Goal: Task Accomplishment & Management: Complete application form

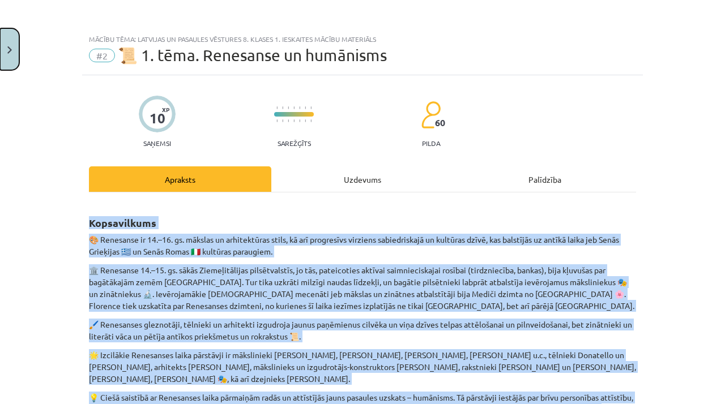
click at [8, 46] on img "Close" at bounding box center [9, 49] width 5 height 7
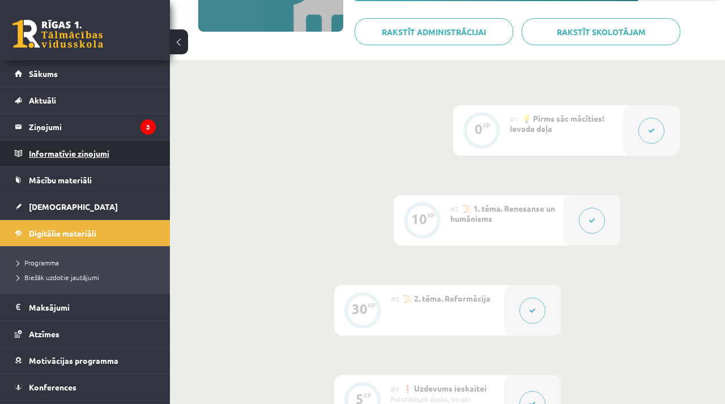
click at [100, 149] on legend "Informatīvie ziņojumi 0" at bounding box center [92, 153] width 127 height 26
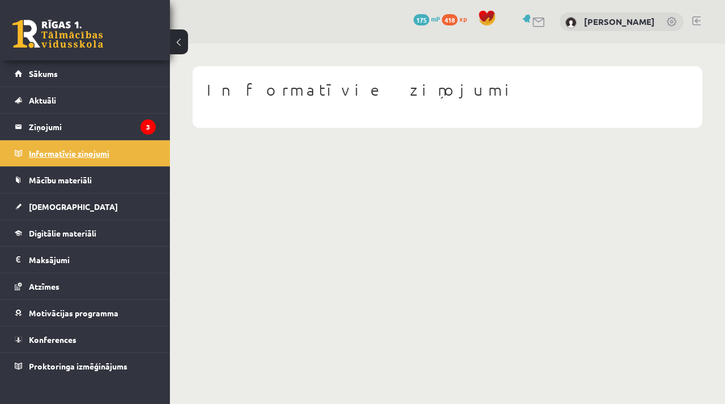
click at [100, 149] on legend "Informatīvie ziņojumi 0" at bounding box center [92, 153] width 127 height 26
click at [99, 110] on link "Aktuāli" at bounding box center [85, 100] width 141 height 26
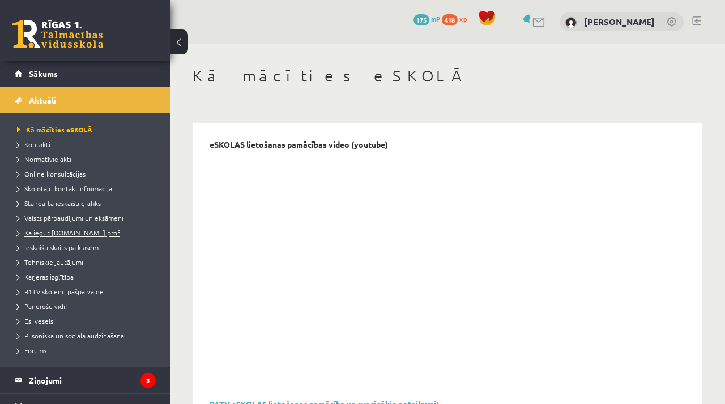
click at [87, 231] on span "Kā iegūt [DOMAIN_NAME] prof" at bounding box center [68, 232] width 103 height 9
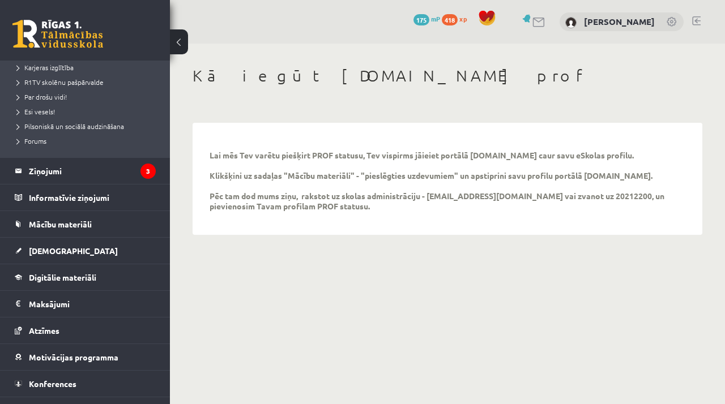
scroll to position [212, 0]
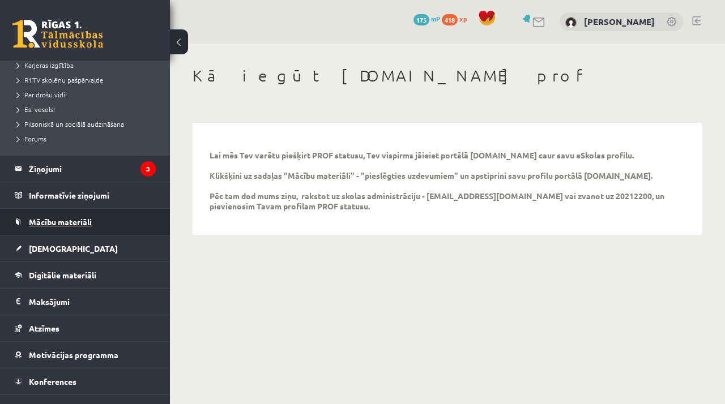
click at [76, 221] on span "Mācību materiāli" at bounding box center [60, 222] width 63 height 10
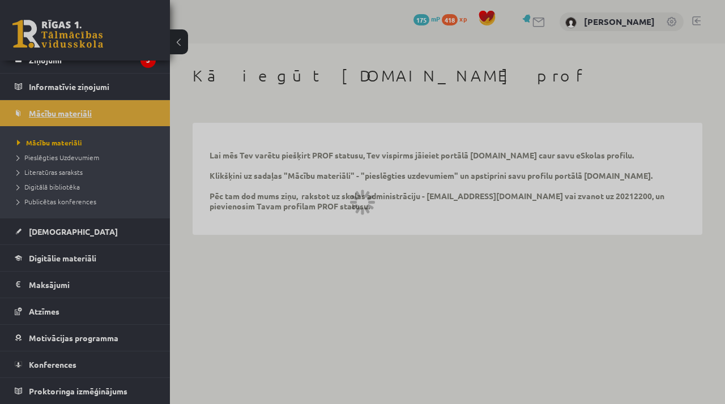
scroll to position [67, 0]
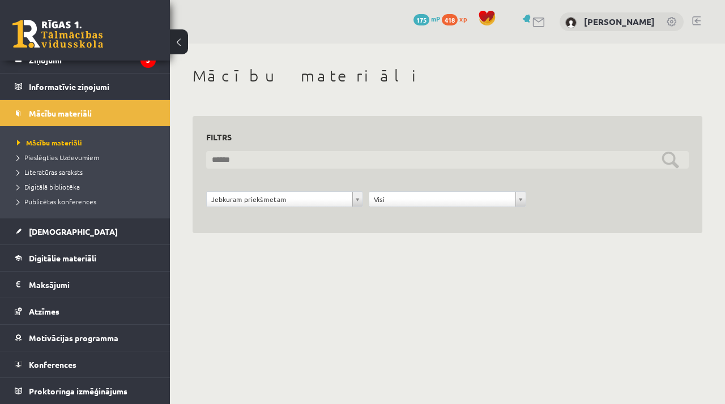
click at [280, 153] on input "text" at bounding box center [447, 160] width 482 height 18
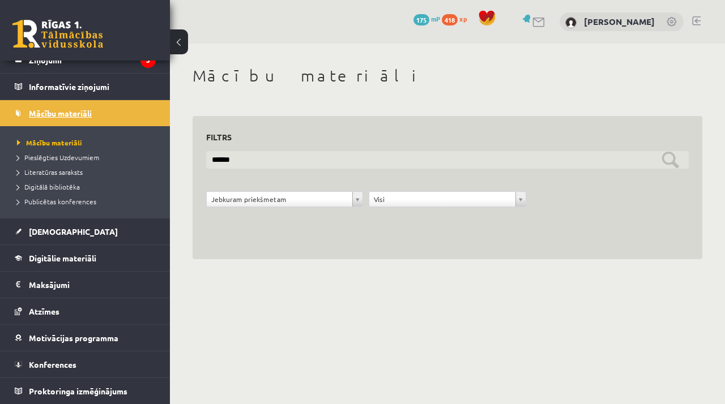
scroll to position [0, 0]
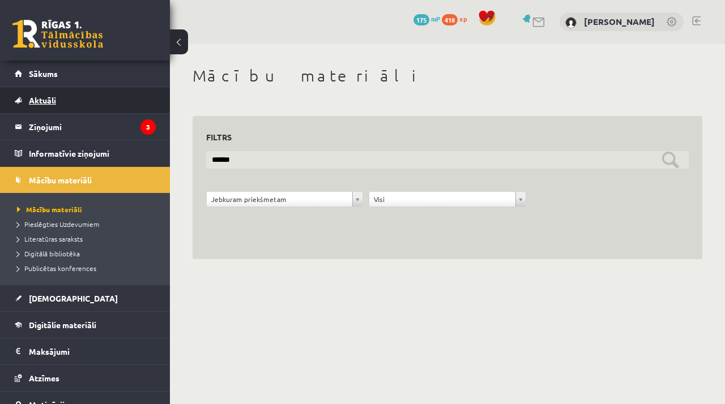
type input "******"
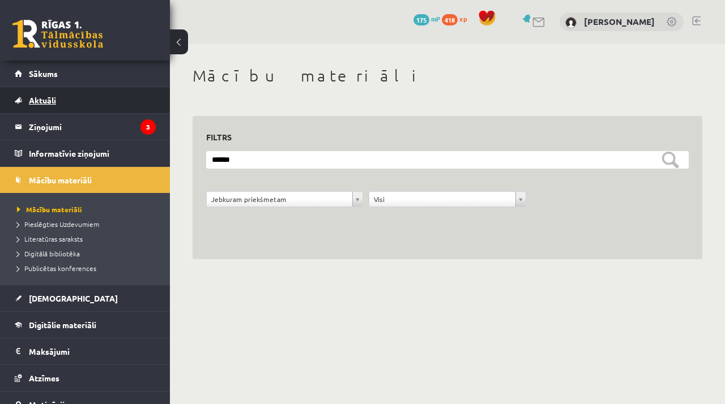
click at [105, 109] on link "Aktuāli" at bounding box center [85, 100] width 141 height 26
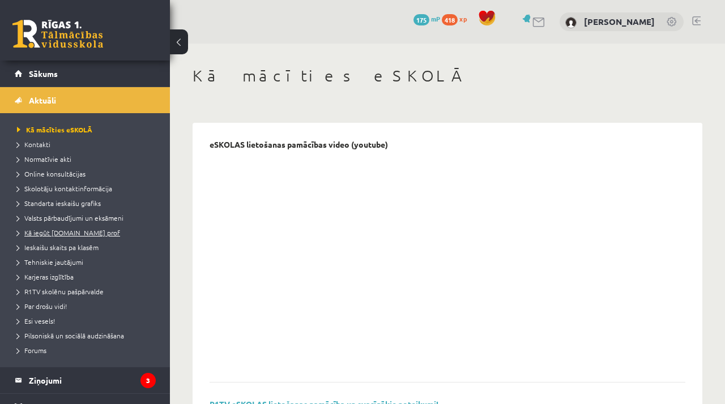
click at [97, 230] on span "Kā iegūt [DOMAIN_NAME] prof" at bounding box center [68, 232] width 103 height 9
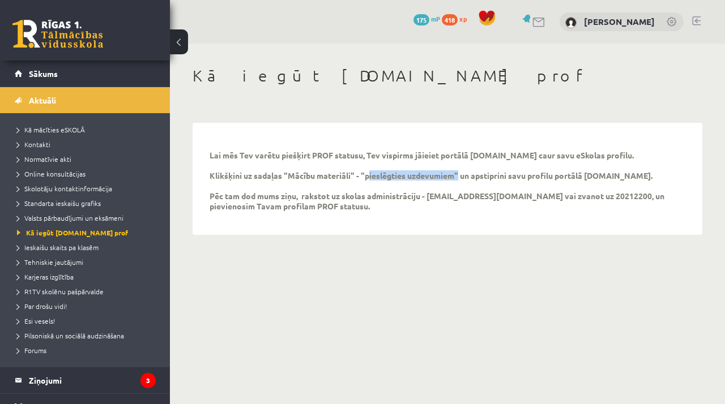
drag, startPoint x: 365, startPoint y: 178, endPoint x: 454, endPoint y: 176, distance: 88.9
click at [454, 176] on p "Lai mēs Tev varētu piešķirt PROF statusu, Tev vispirms jāieiet portālā uzdevumi…" at bounding box center [438, 180] width 459 height 61
copy p "pieslēgties uzdevumiem"
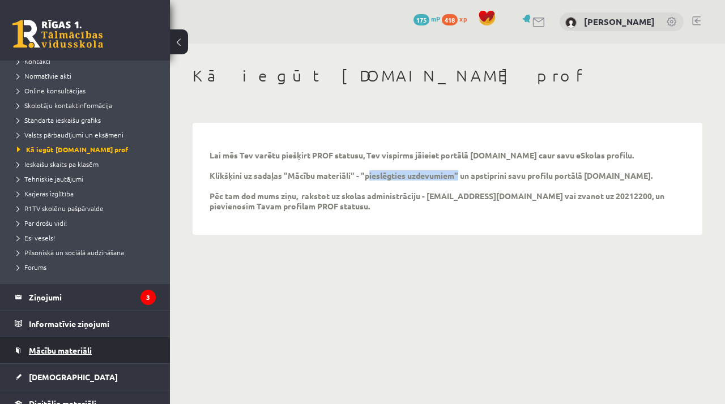
click at [93, 356] on link "Mācību materiāli" at bounding box center [85, 350] width 141 height 26
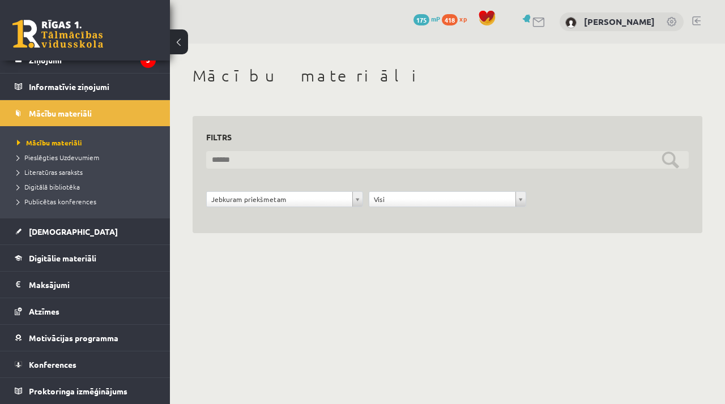
click at [303, 153] on input "text" at bounding box center [447, 160] width 482 height 18
paste input "**********"
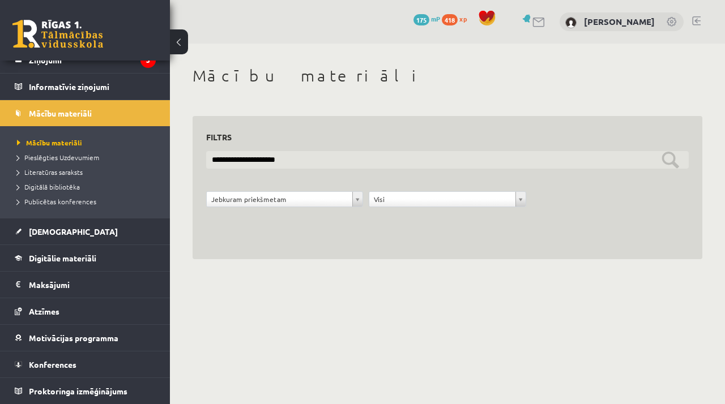
click at [664, 161] on input "**********" at bounding box center [447, 160] width 482 height 18
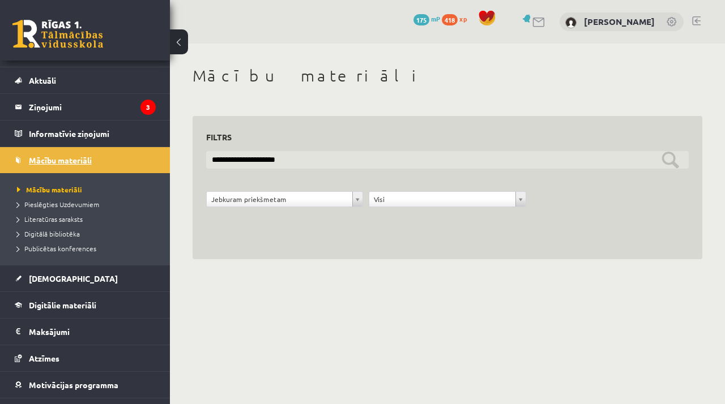
scroll to position [0, 0]
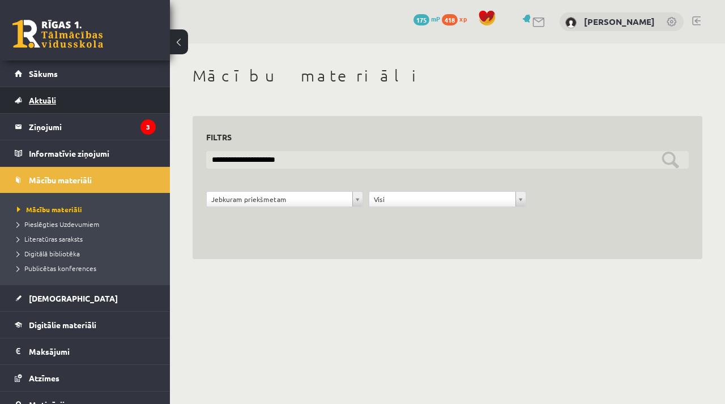
type input "**********"
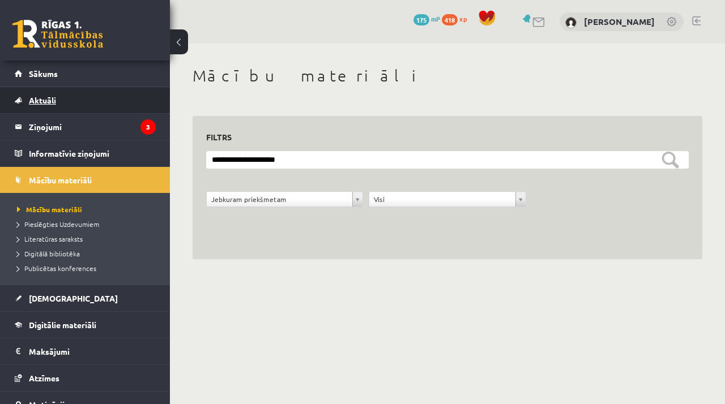
click at [97, 107] on link "Aktuāli" at bounding box center [85, 100] width 141 height 26
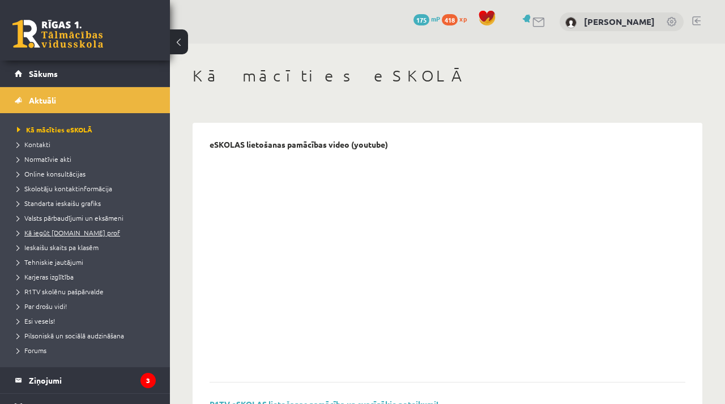
click at [17, 233] on span "Kā iegūt [DOMAIN_NAME] prof" at bounding box center [68, 232] width 103 height 9
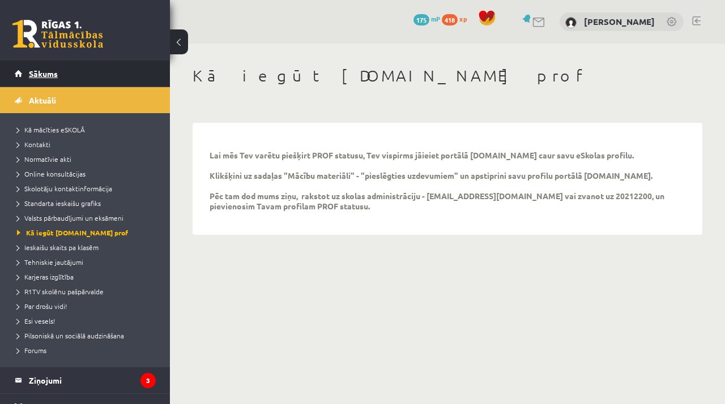
click at [72, 71] on link "Sākums" at bounding box center [85, 74] width 141 height 26
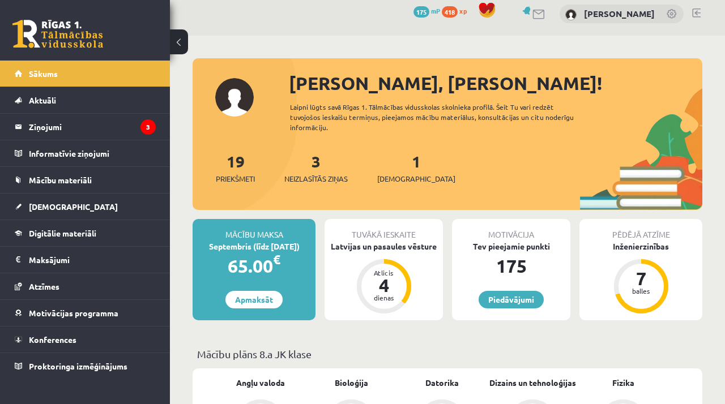
scroll to position [8, 0]
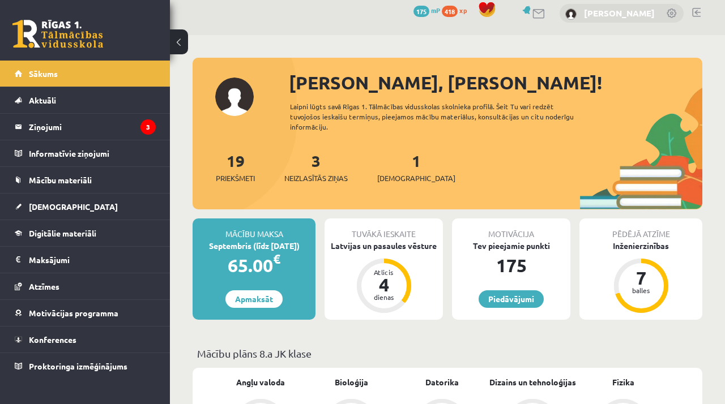
click at [620, 10] on link "[PERSON_NAME]" at bounding box center [619, 12] width 71 height 11
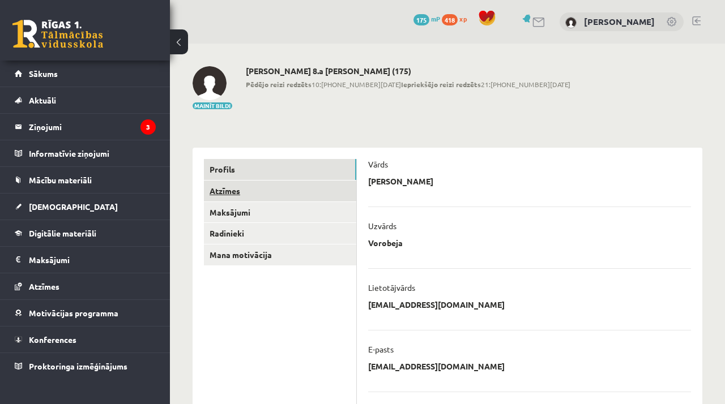
click at [294, 195] on link "Atzīmes" at bounding box center [280, 191] width 152 height 21
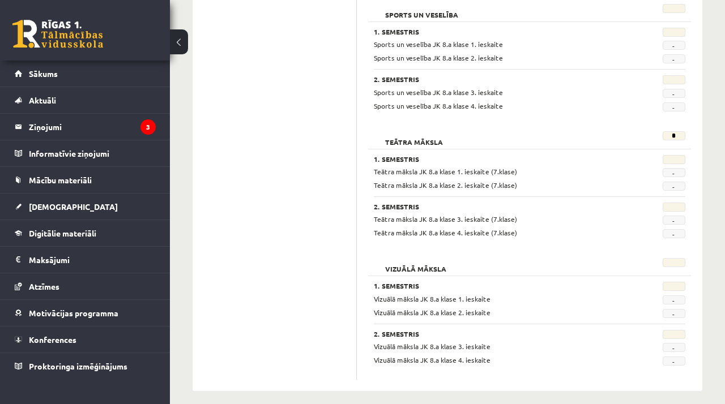
scroll to position [2101, 0]
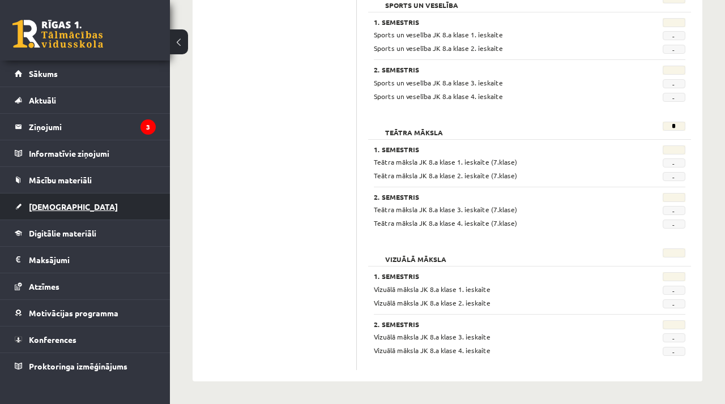
click at [121, 213] on link "[DEMOGRAPHIC_DATA]" at bounding box center [85, 207] width 141 height 26
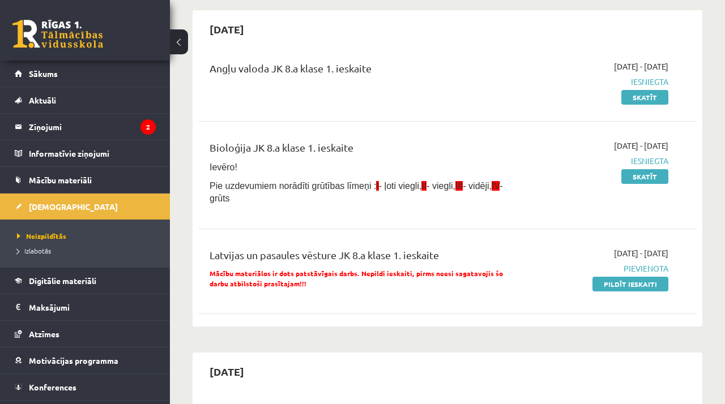
scroll to position [106, 0]
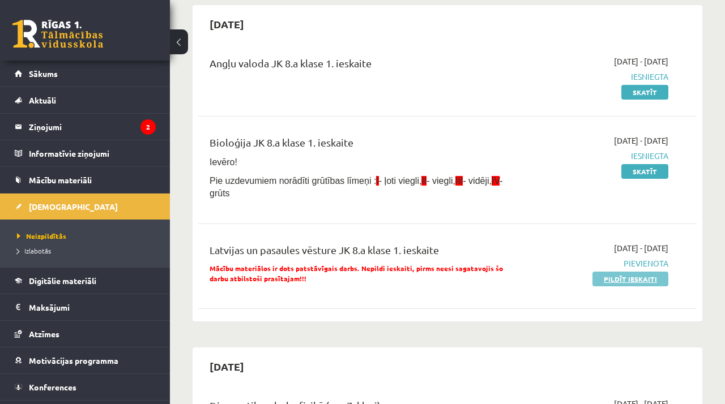
click at [611, 275] on link "Pildīt ieskaiti" at bounding box center [630, 279] width 76 height 15
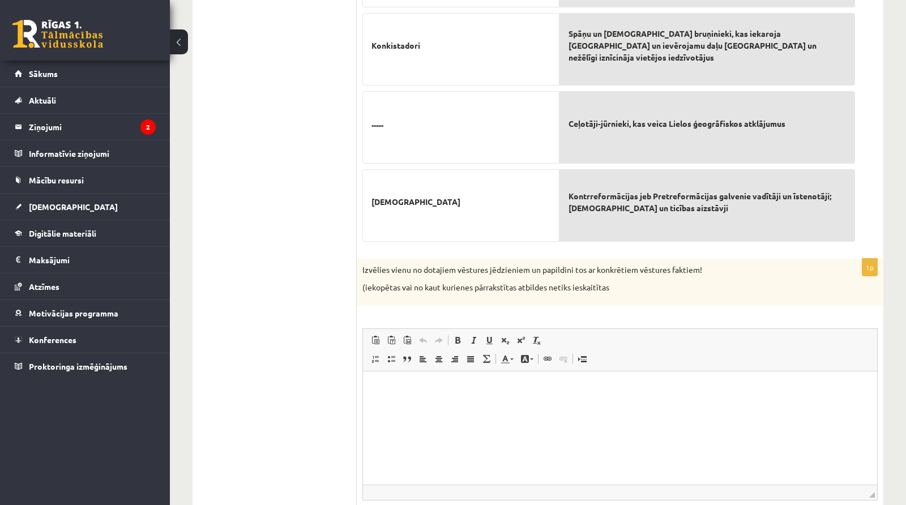
scroll to position [515, 0]
click at [507, 345] on span "Полужирный Комбинация клавиш Command+B Курсив Комбинация клавиш Command+I Подче…" at bounding box center [498, 339] width 97 height 15
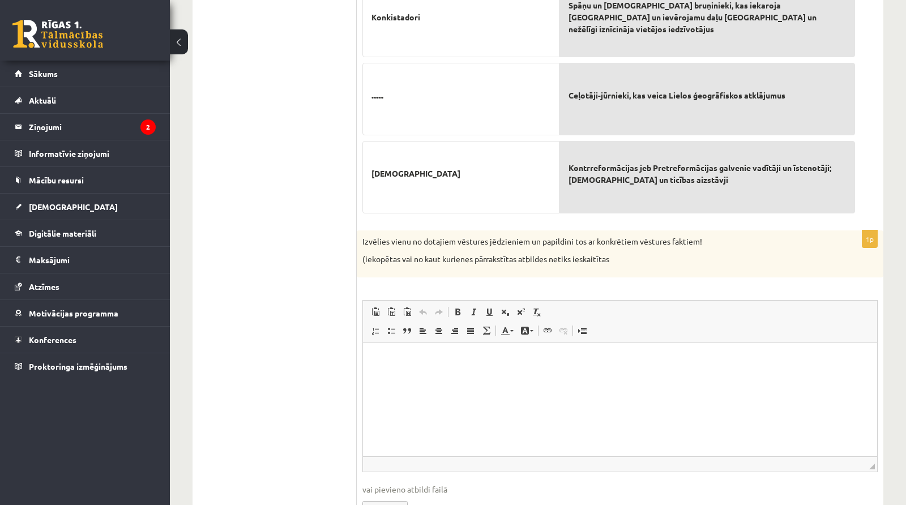
scroll to position [555, 0]
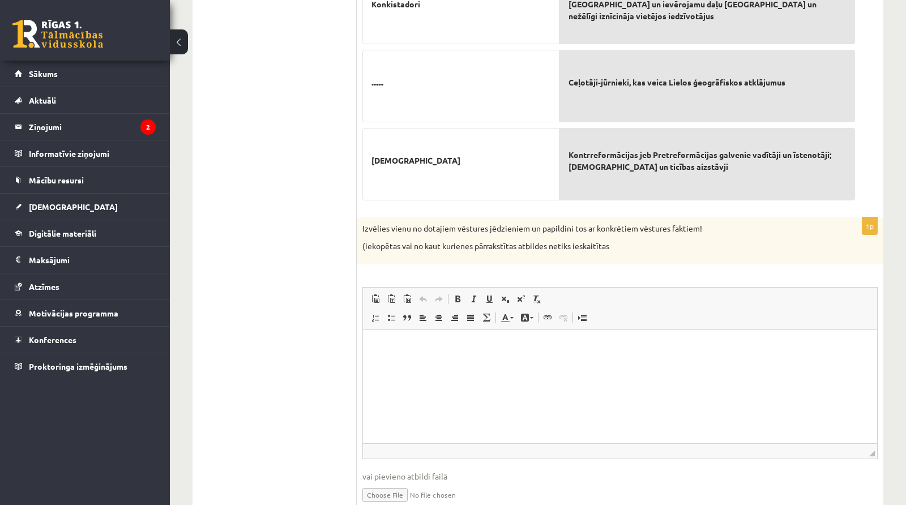
click at [435, 352] on p "Визуальный текстовый редактор, wiswyg-editor-user-answer-47024776713860" at bounding box center [619, 347] width 491 height 12
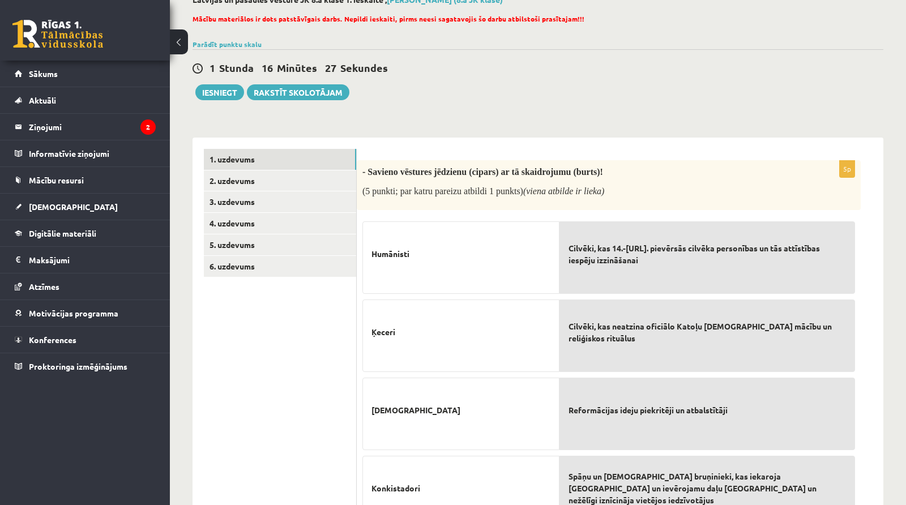
scroll to position [28, 0]
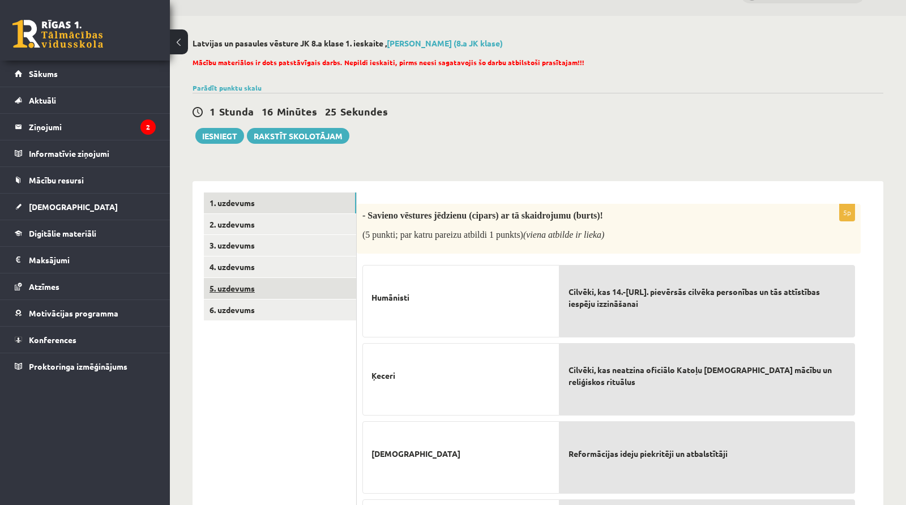
click at [289, 285] on link "5. uzdevums" at bounding box center [280, 288] width 152 height 21
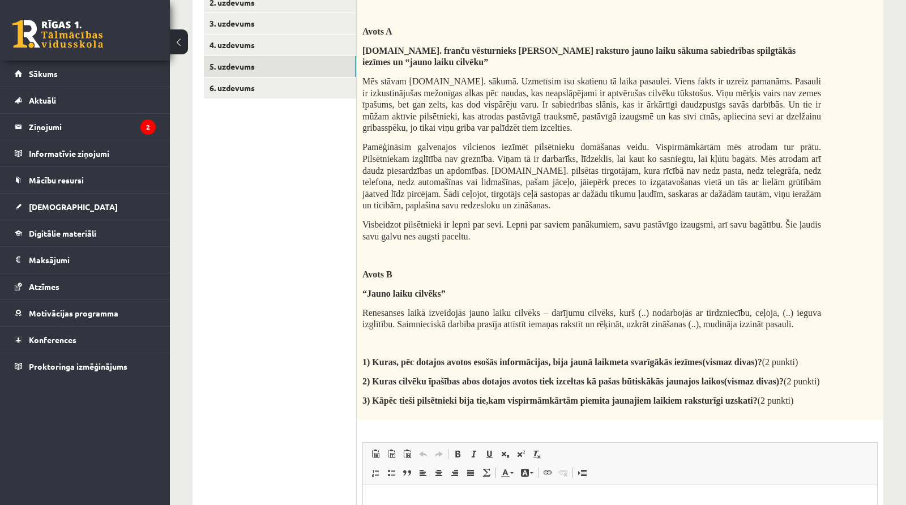
scroll to position [243, 0]
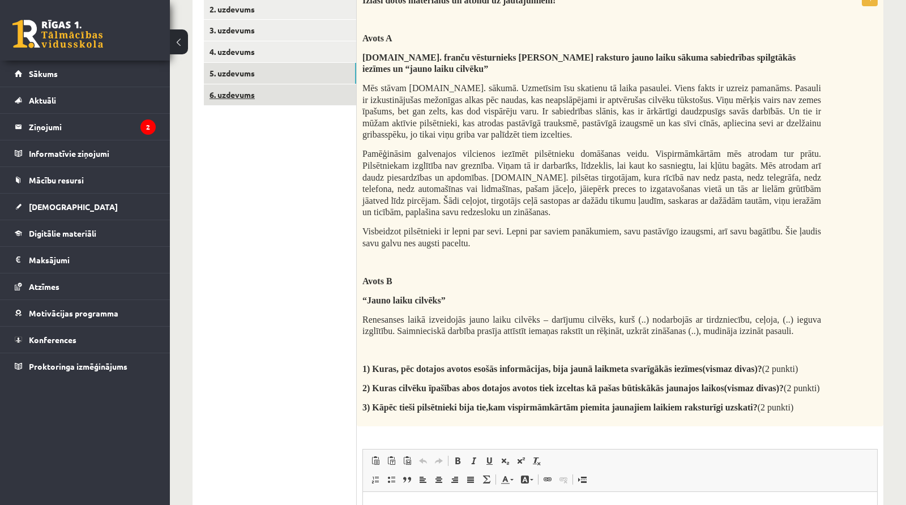
click at [260, 95] on link "6. uzdevums" at bounding box center [280, 94] width 152 height 21
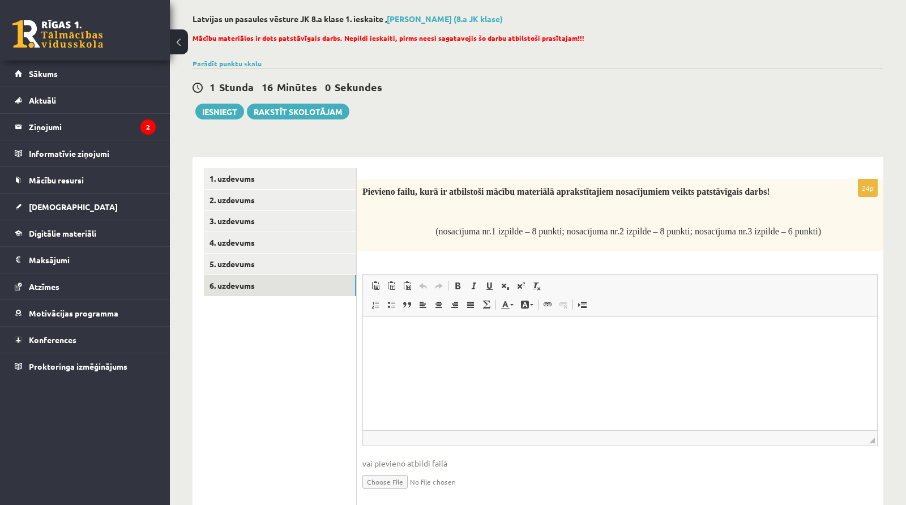
scroll to position [91, 0]
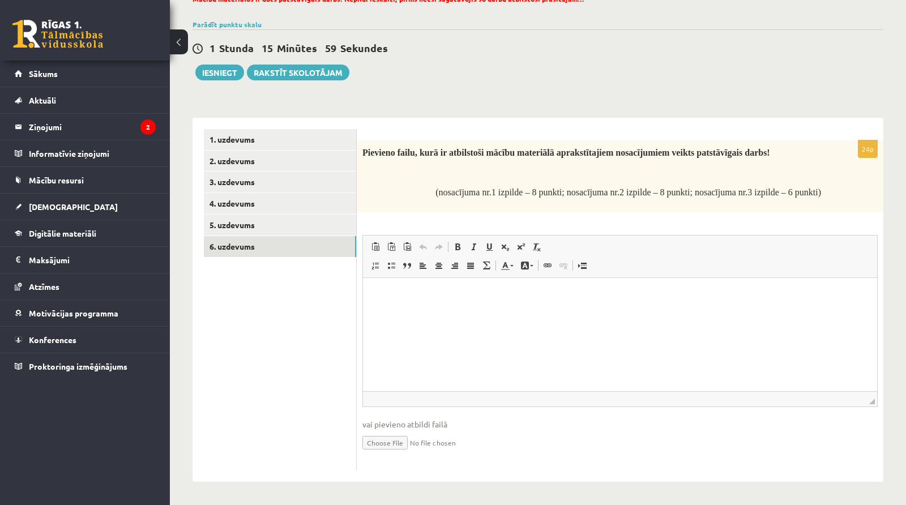
click at [472, 293] on p "Визуальный текстовый редактор, wiswyg-editor-user-answer-47024850696700" at bounding box center [619, 295] width 491 height 12
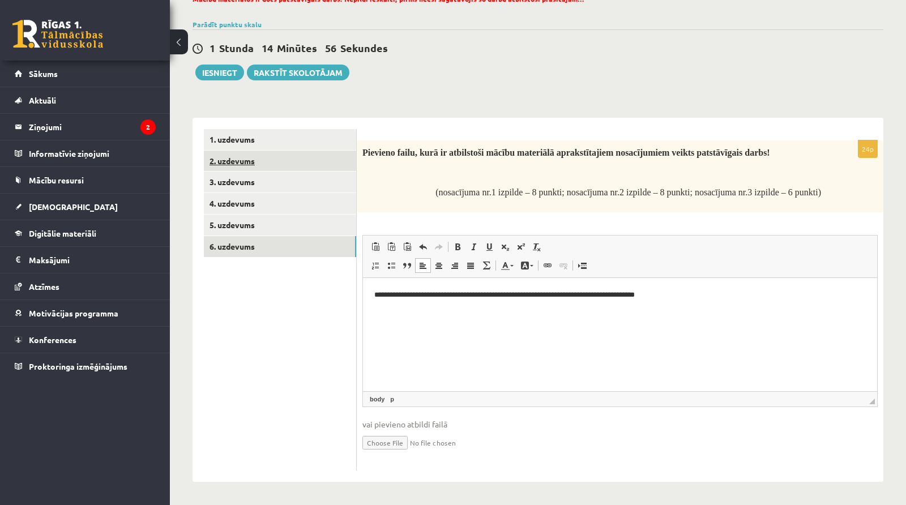
click at [314, 151] on link "2. uzdevums" at bounding box center [280, 161] width 152 height 21
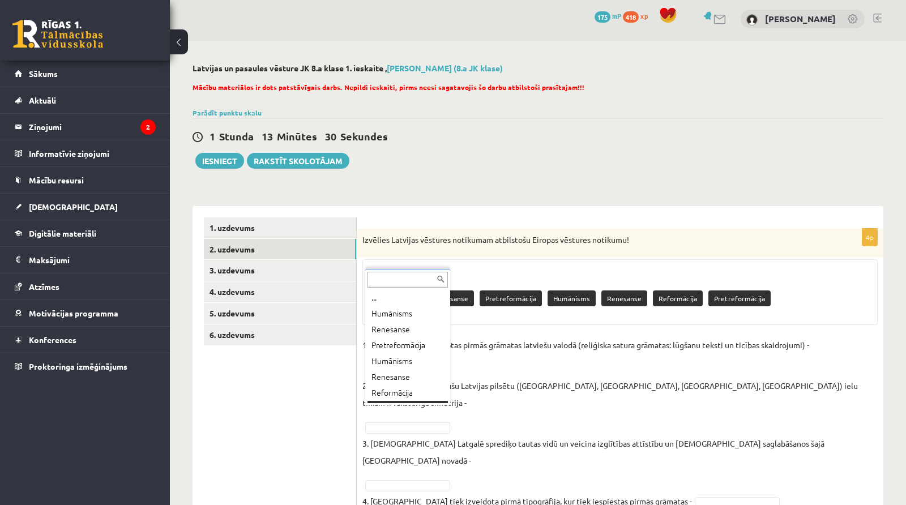
scroll to position [13, 0]
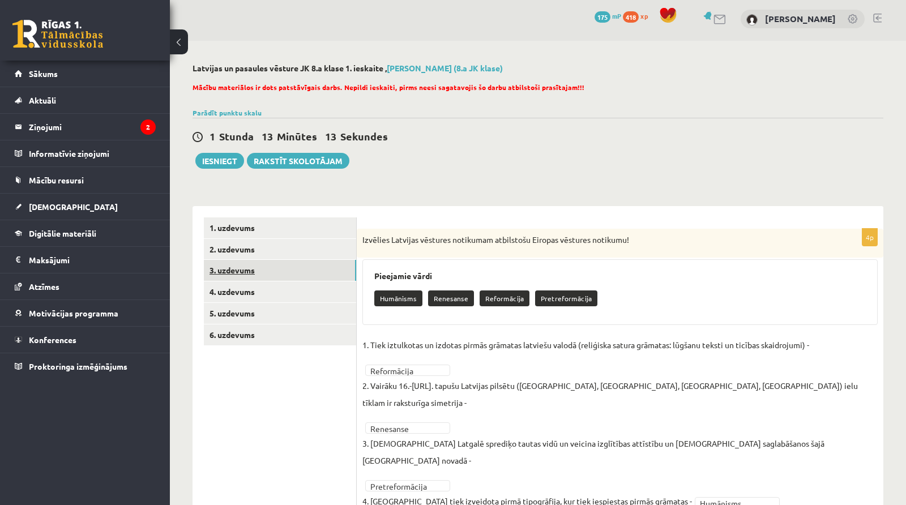
click at [331, 262] on link "3. uzdevums" at bounding box center [280, 270] width 152 height 21
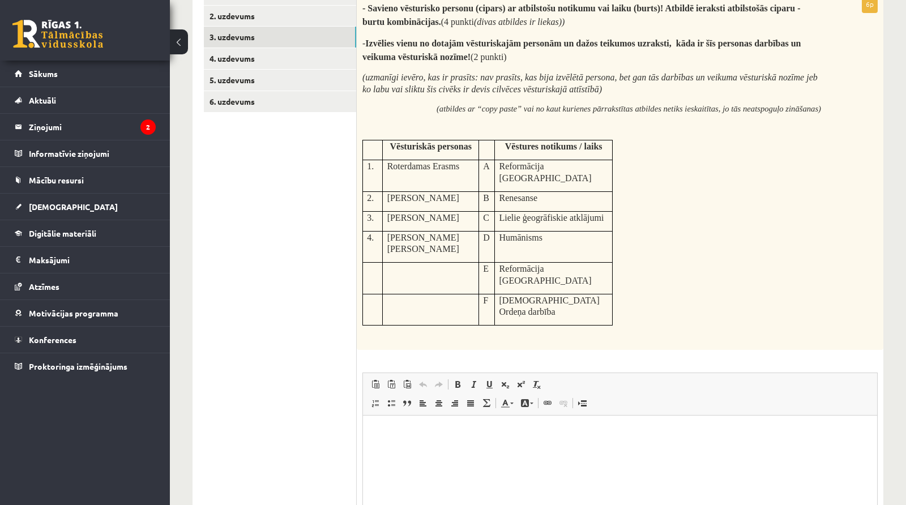
scroll to position [234, 0]
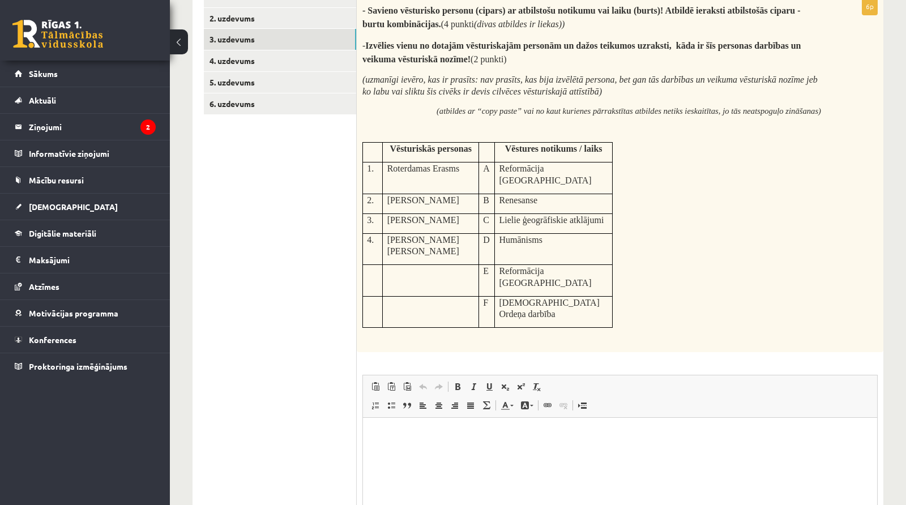
click at [390, 404] on p "Визуальный текстовый редактор, wiswyg-editor-user-answer-47024757921820" at bounding box center [619, 435] width 491 height 12
click at [270, 63] on link "4. uzdevums" at bounding box center [280, 60] width 152 height 21
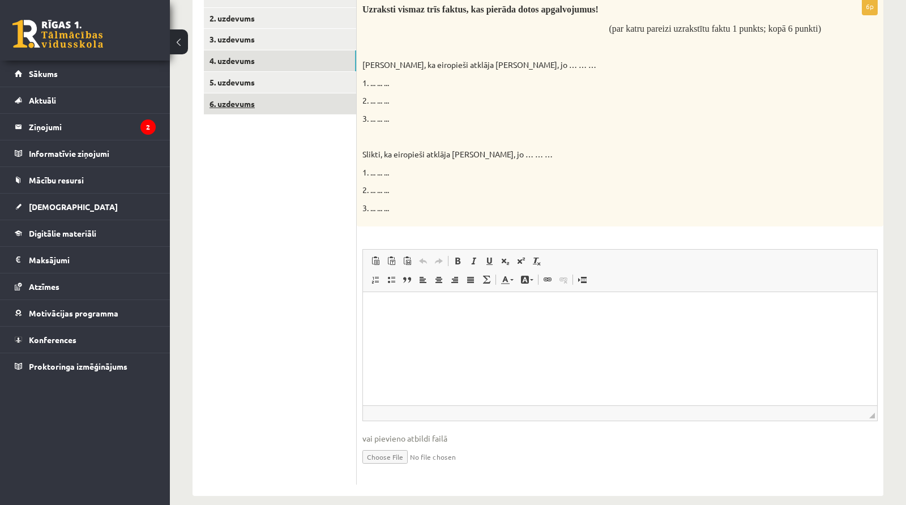
scroll to position [0, 0]
click at [288, 80] on link "5. uzdevums" at bounding box center [280, 82] width 152 height 21
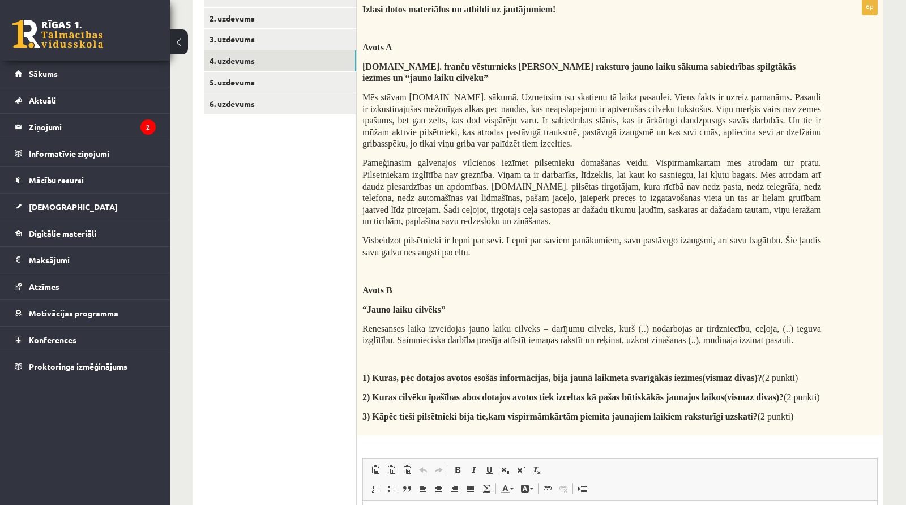
click at [285, 57] on link "4. uzdevums" at bounding box center [280, 60] width 152 height 21
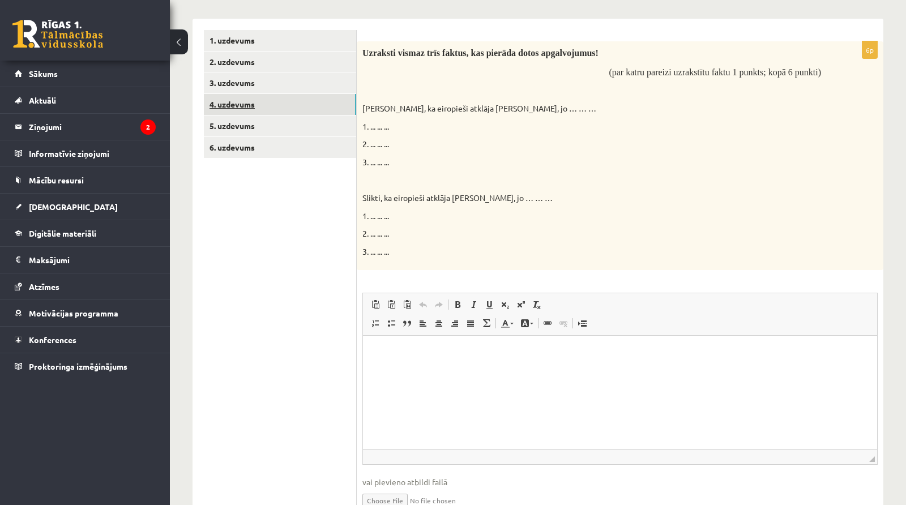
scroll to position [181, 0]
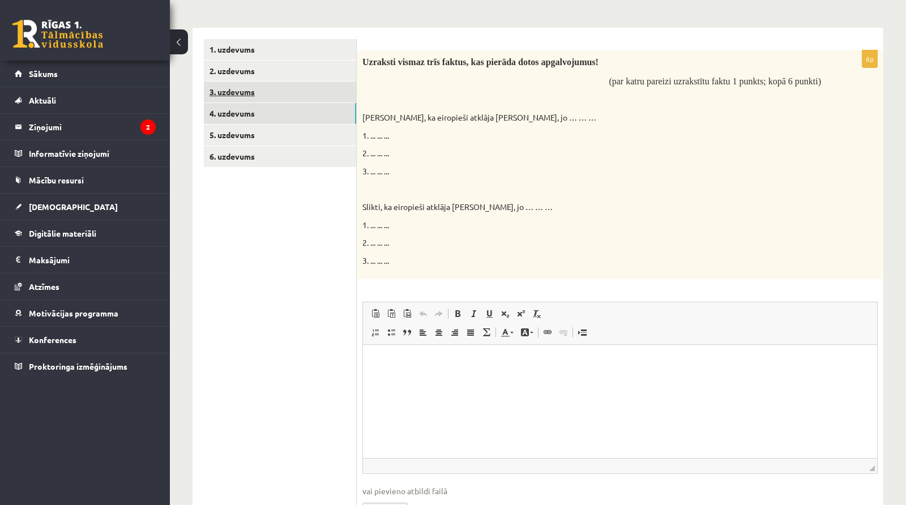
click at [253, 86] on link "3. uzdevums" at bounding box center [280, 92] width 152 height 21
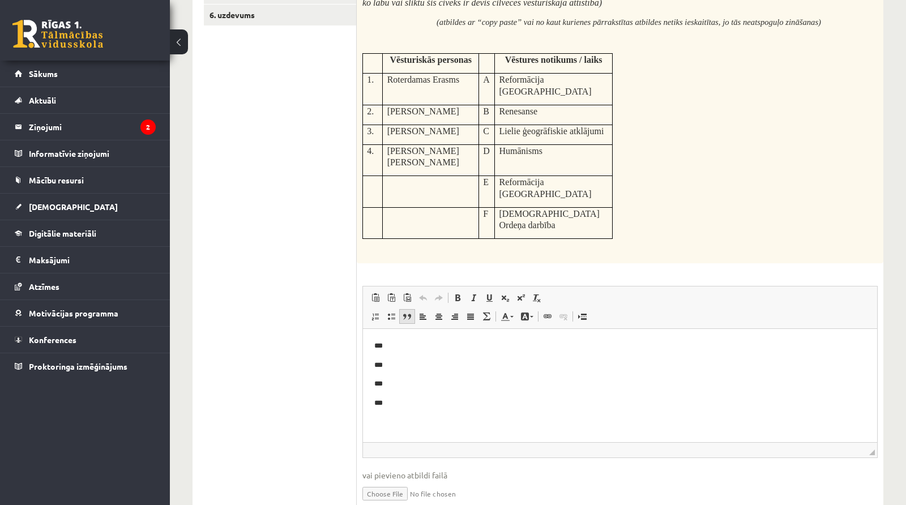
scroll to position [324, 0]
click at [395, 404] on p "***" at bounding box center [620, 402] width 492 height 12
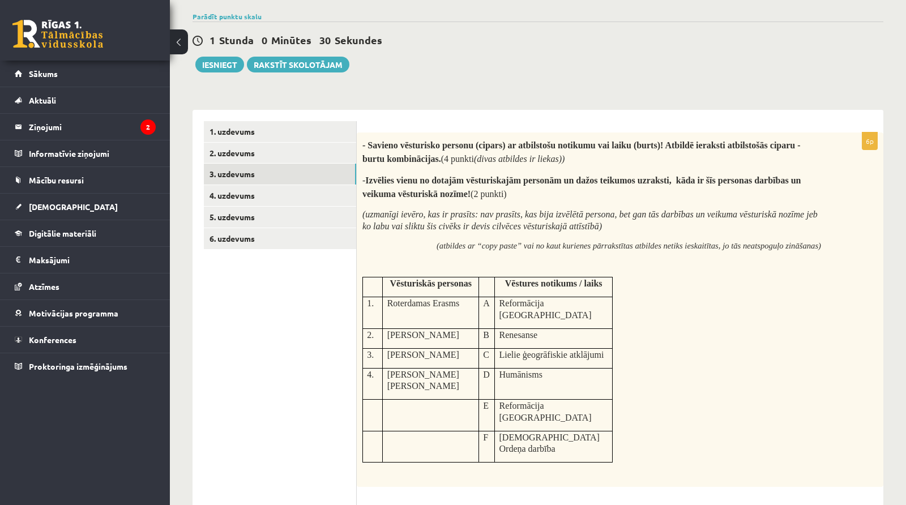
scroll to position [8, 0]
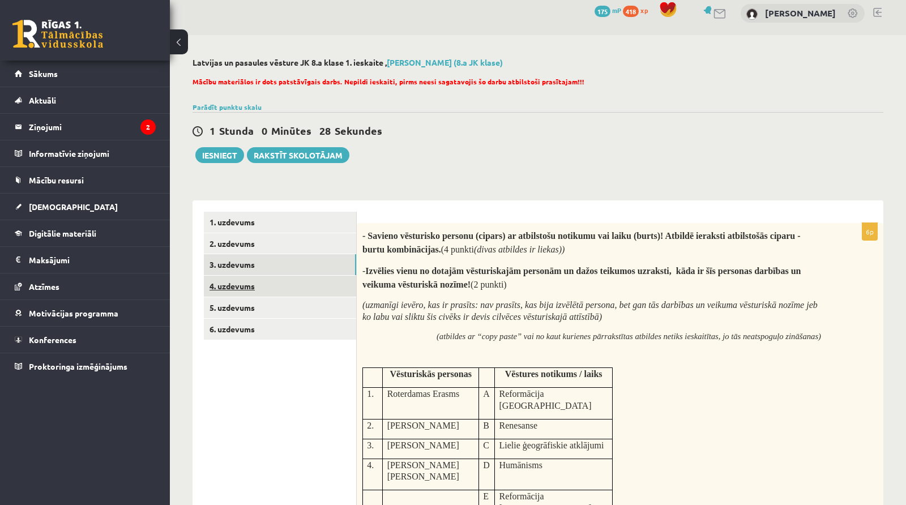
click at [284, 288] on link "4. uzdevums" at bounding box center [280, 286] width 152 height 21
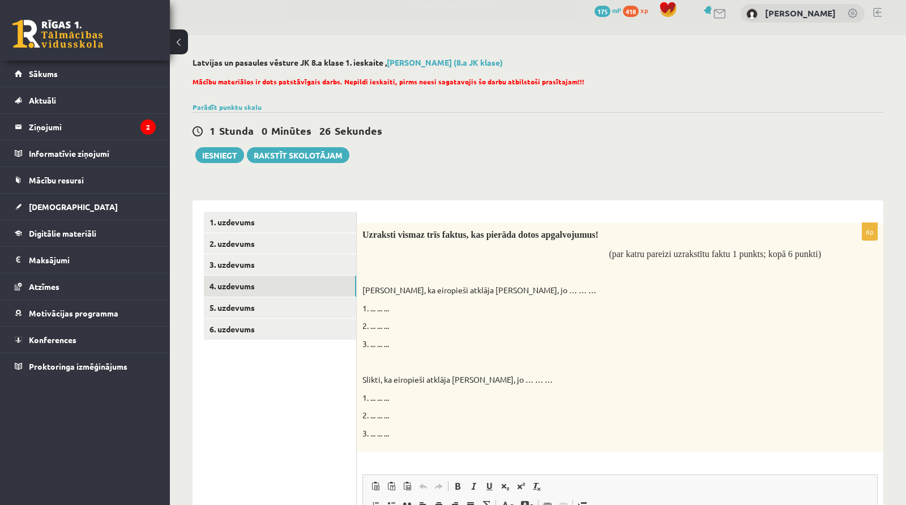
scroll to position [0, 0]
click at [318, 309] on link "5. uzdevums" at bounding box center [280, 307] width 152 height 21
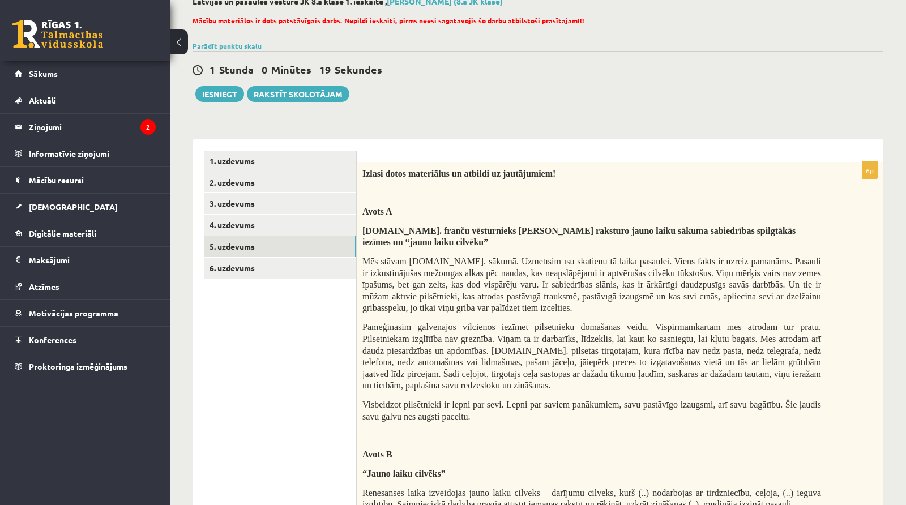
scroll to position [51, 0]
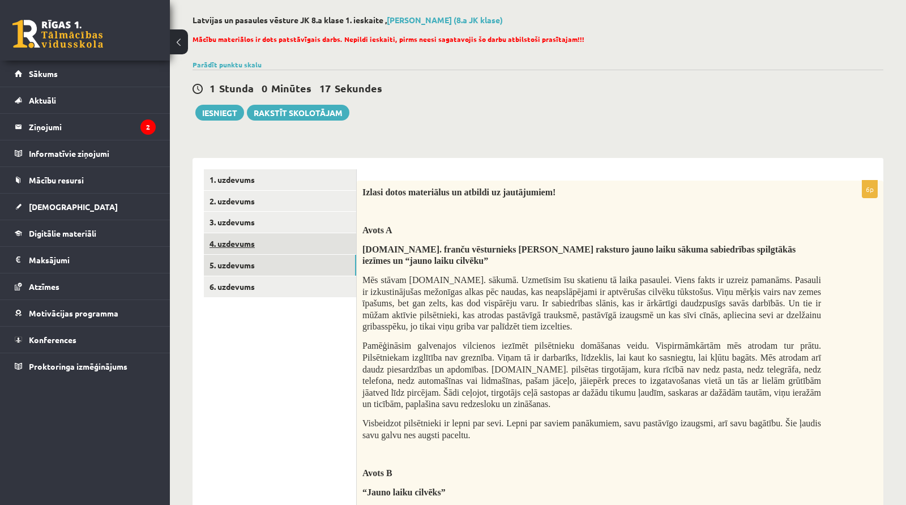
click at [304, 241] on link "4. uzdevums" at bounding box center [280, 243] width 152 height 21
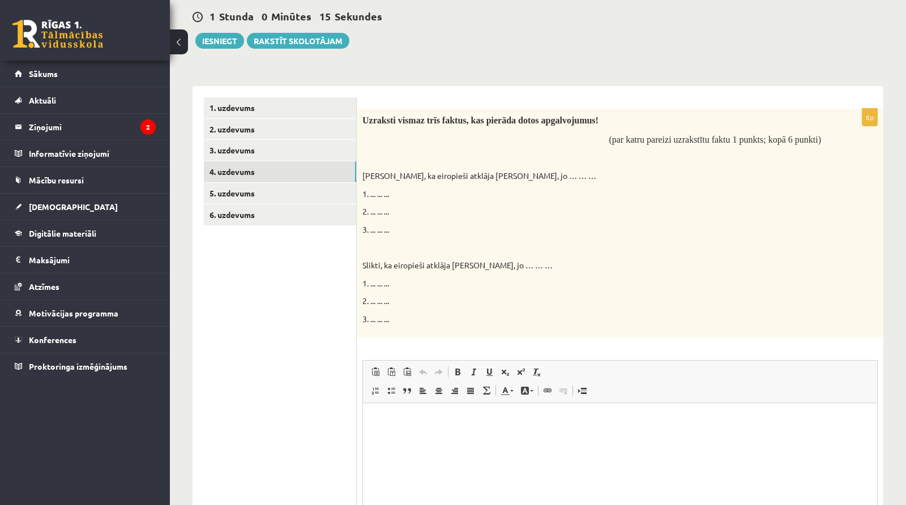
scroll to position [0, 0]
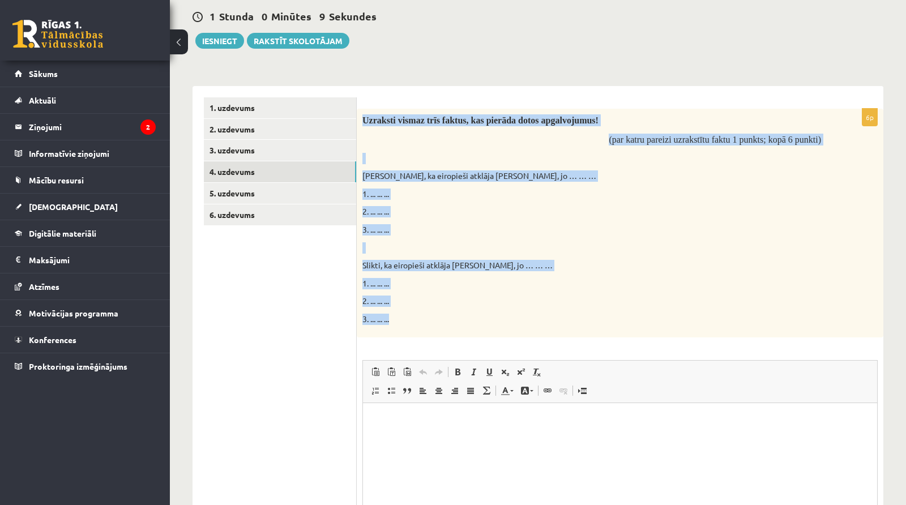
drag, startPoint x: 363, startPoint y: 118, endPoint x: 463, endPoint y: 332, distance: 236.6
click at [463, 332] on div "Uzraksti vismaz trīs faktus, kas pierāda dotos apgalvojumus! (par katru pareizi…" at bounding box center [620, 223] width 527 height 229
copy div "Uzraksti vismaz trīs faktus, kas pierāda dotos apgalvojumus! (par katru pareizi…"
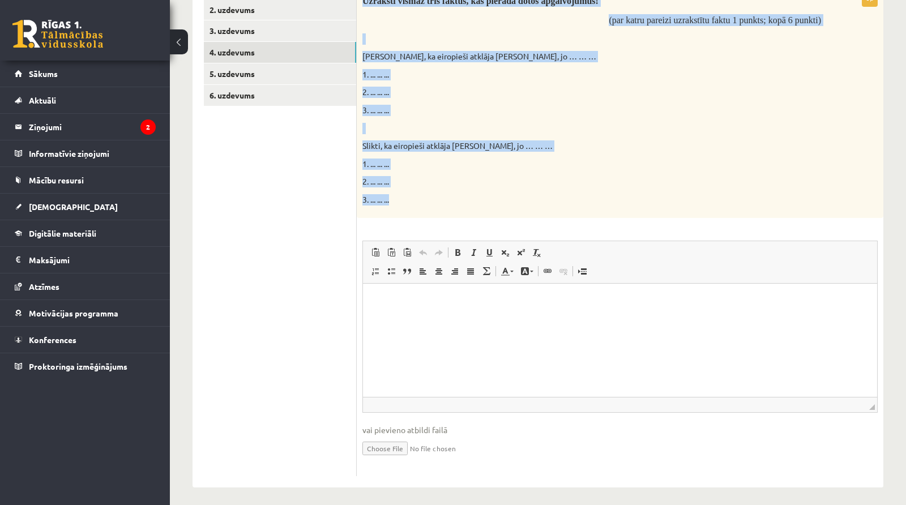
scroll to position [247, 0]
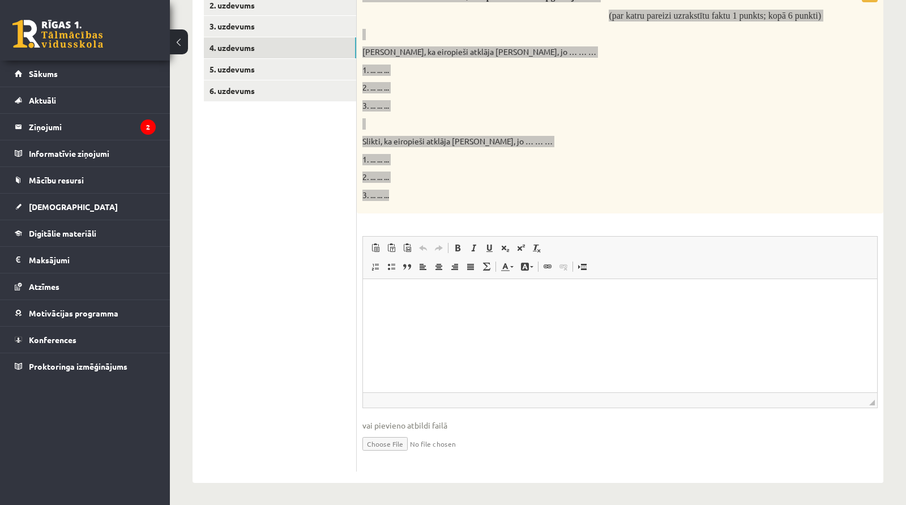
click at [408, 307] on html at bounding box center [620, 296] width 514 height 35
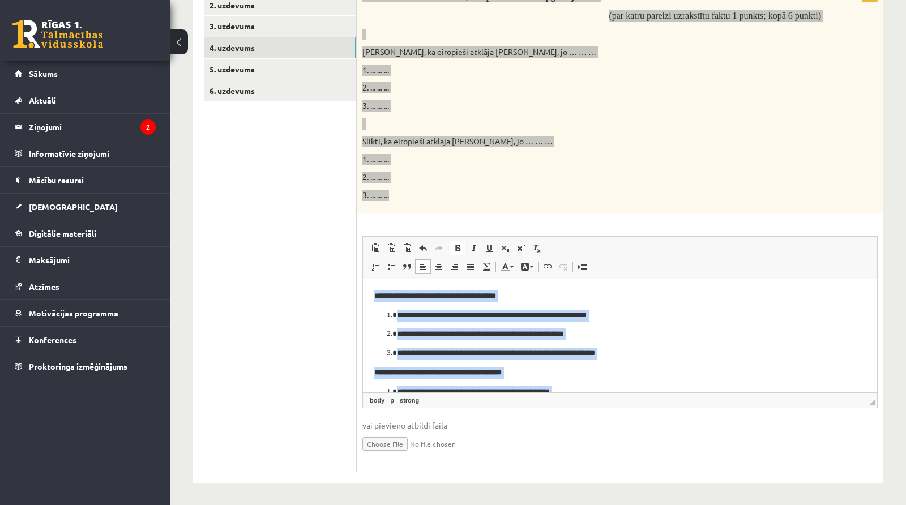
scroll to position [55, 0]
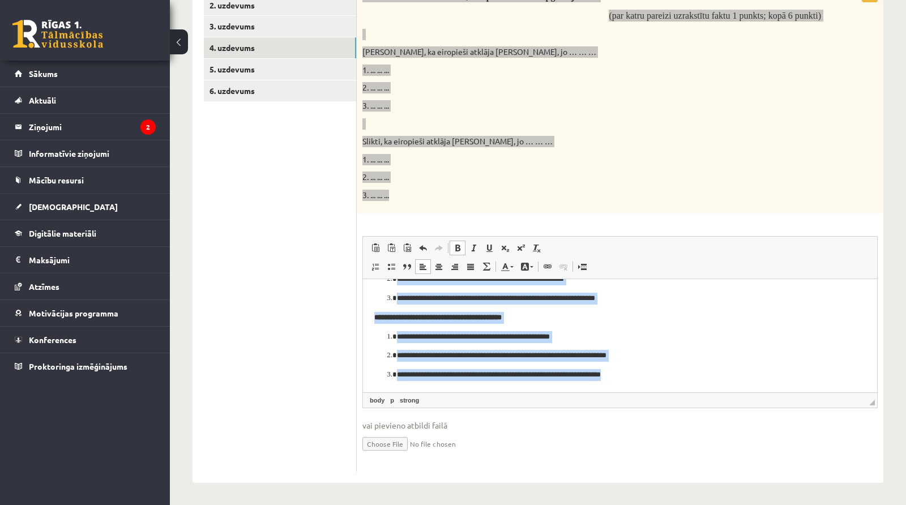
drag, startPoint x: 373, startPoint y: 293, endPoint x: 571, endPoint y: 465, distance: 262.5
click at [571, 392] on html "**********" at bounding box center [620, 308] width 514 height 168
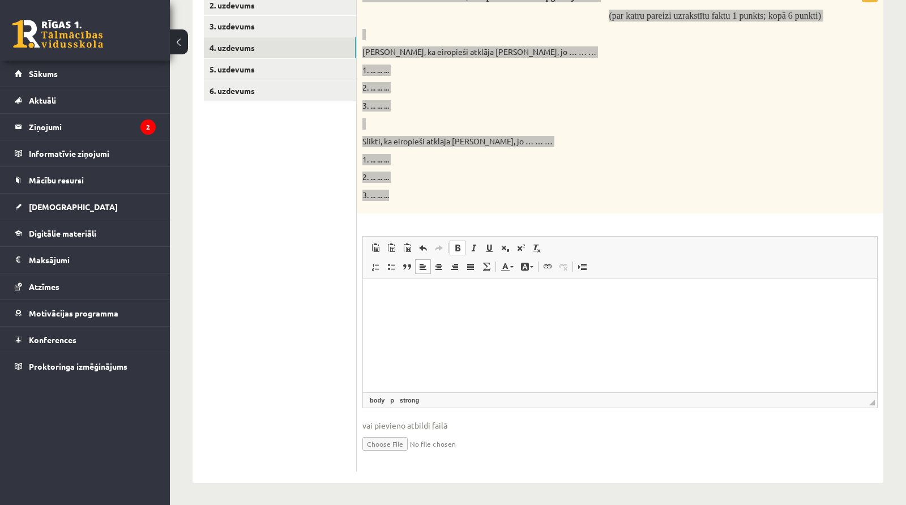
scroll to position [0, 0]
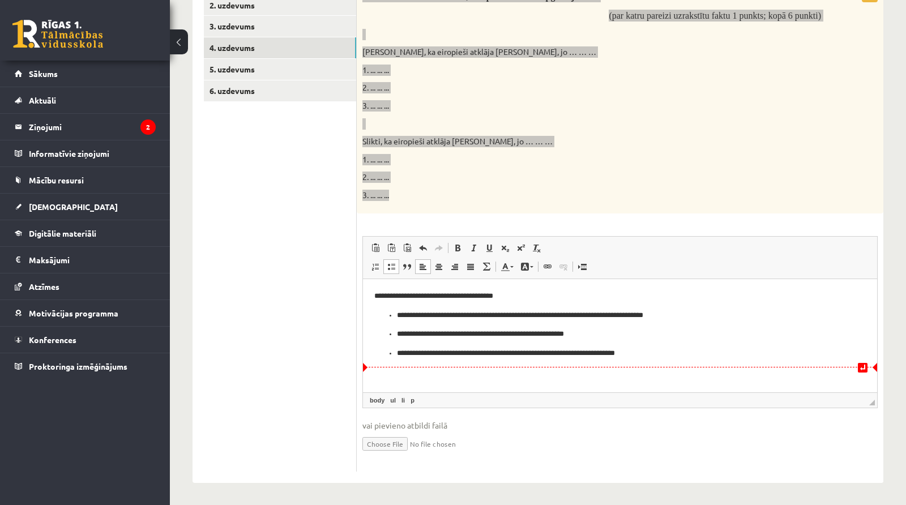
click at [394, 354] on ul "**********" at bounding box center [619, 334] width 491 height 50
click at [384, 268] on link "Вставить / удалить маркированный список" at bounding box center [391, 266] width 16 height 15
click at [392, 333] on ul "**********" at bounding box center [619, 324] width 491 height 31
click at [390, 260] on link "Вставить / удалить маркированный список" at bounding box center [391, 266] width 16 height 15
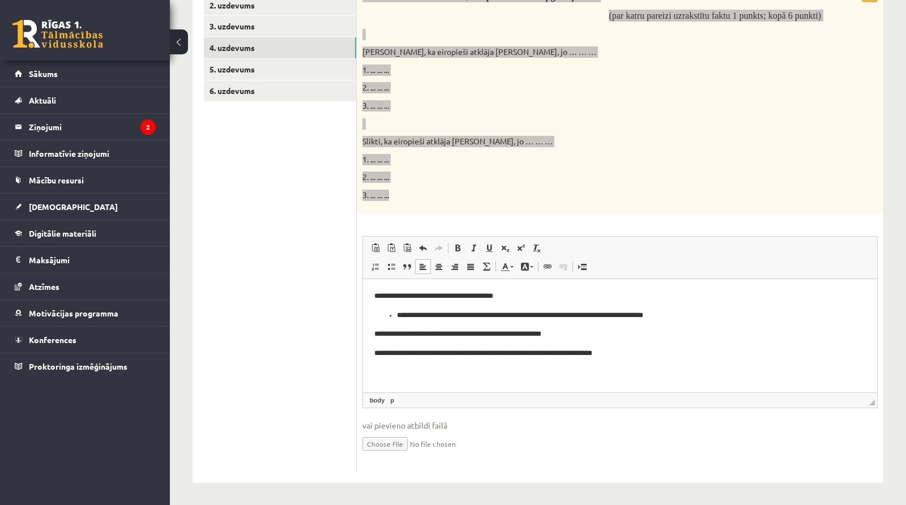
click at [398, 318] on p "**********" at bounding box center [620, 315] width 447 height 12
click at [386, 262] on link "Вставить / удалить маркированный список" at bounding box center [391, 266] width 16 height 15
click at [371, 266] on span at bounding box center [375, 266] width 9 height 9
click at [370, 336] on html "**********" at bounding box center [620, 325] width 514 height 92
click at [374, 270] on span at bounding box center [375, 266] width 9 height 9
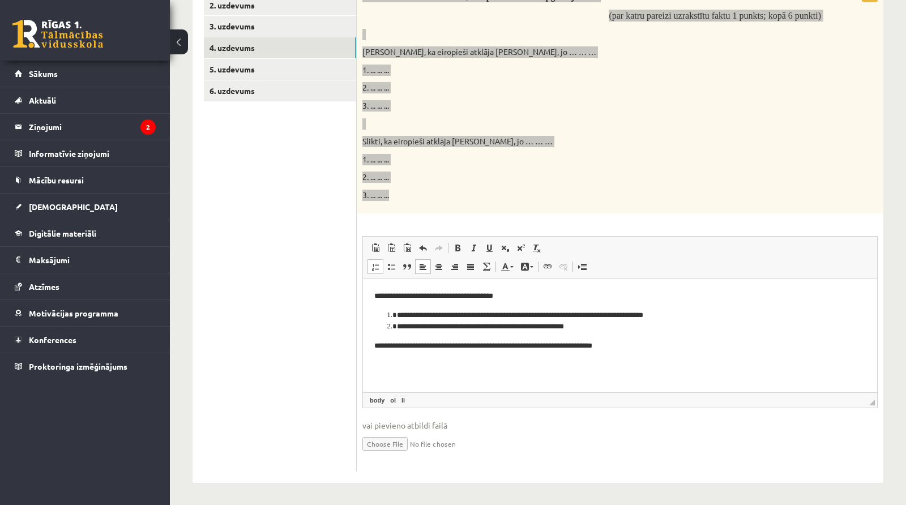
click at [368, 345] on html "**********" at bounding box center [620, 321] width 514 height 84
click at [376, 269] on span at bounding box center [375, 266] width 9 height 9
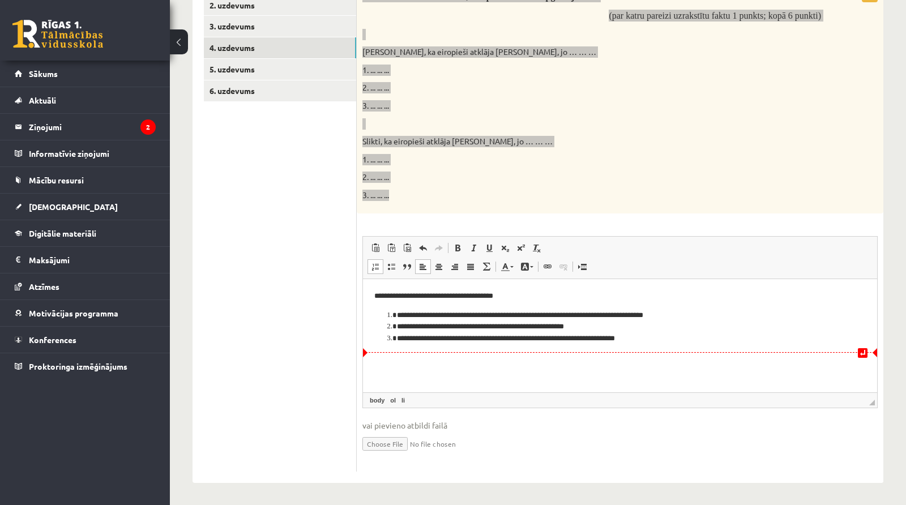
click at [666, 340] on li "**********" at bounding box center [620, 338] width 447 height 12
click at [442, 314] on li "**********" at bounding box center [620, 315] width 447 height 12
click at [511, 316] on li "**********" at bounding box center [620, 315] width 447 height 12
click at [421, 244] on span at bounding box center [422, 247] width 9 height 9
click at [657, 339] on li "**********" at bounding box center [620, 338] width 447 height 12
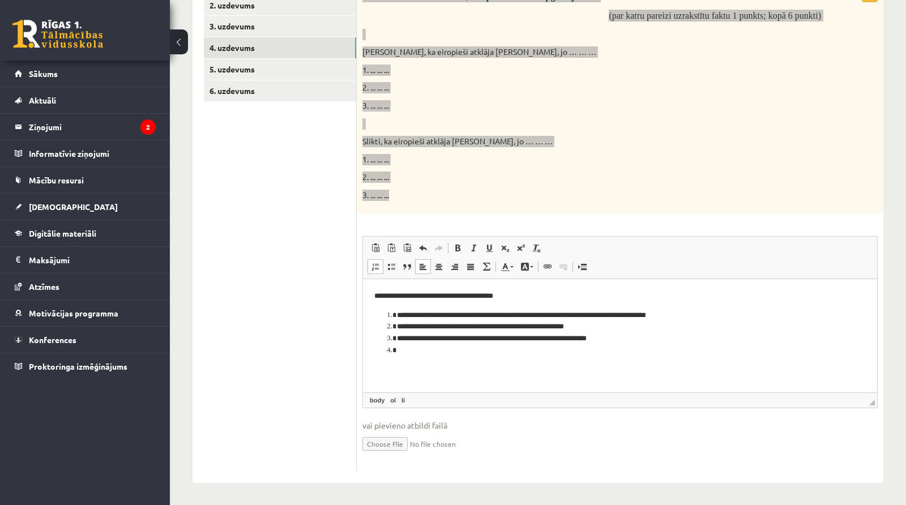
click at [371, 267] on span at bounding box center [375, 266] width 9 height 9
click at [499, 294] on p "**********" at bounding box center [620, 296] width 492 height 12
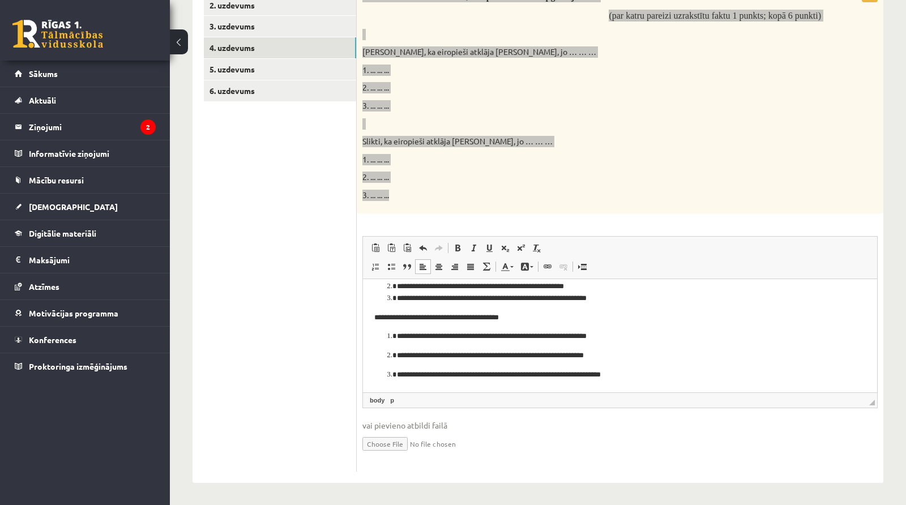
click at [500, 317] on p "**********" at bounding box center [620, 317] width 492 height 12
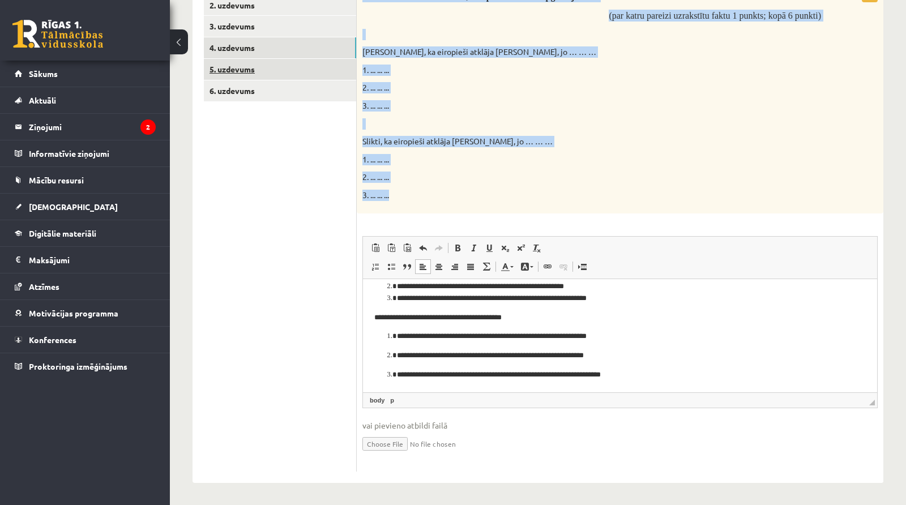
click at [251, 63] on link "5. uzdevums" at bounding box center [280, 69] width 152 height 21
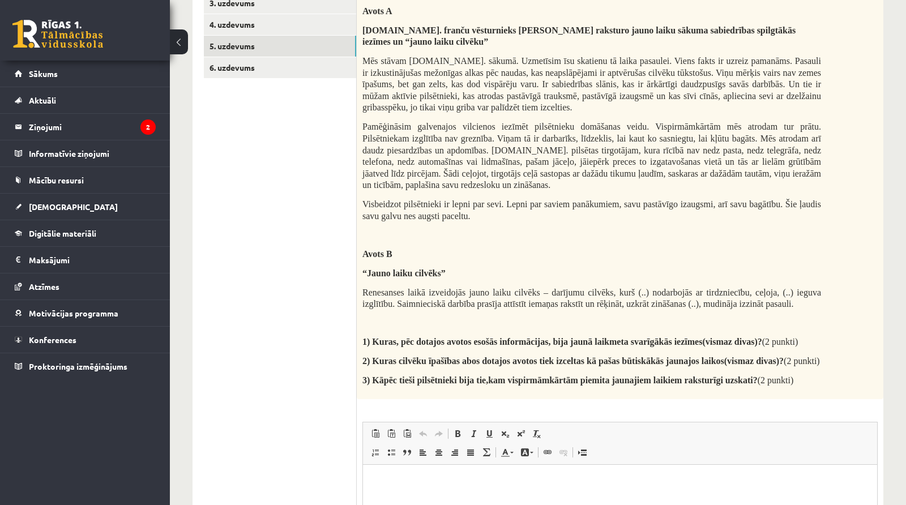
scroll to position [254, 0]
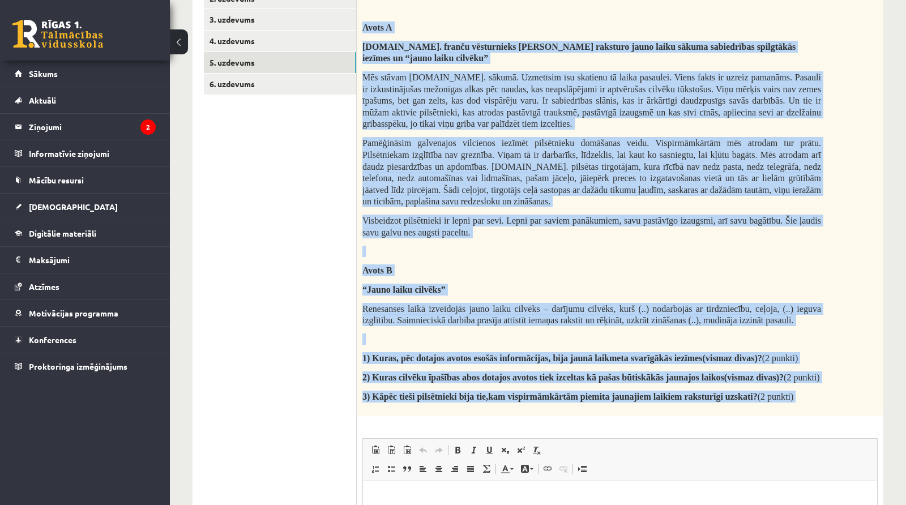
drag, startPoint x: 362, startPoint y: 25, endPoint x: 879, endPoint y: 440, distance: 662.5
click at [724, 404] on div "6p Izlasi dotos materiālus un atbildi uz jautājumiem! Avots A [DOMAIN_NAME]. fr…" at bounding box center [620, 326] width 527 height 696
copy div "Lorem I 82.do. sitame consectetur Adipisc Elits doeiusmo tempo incid utlabo etd…"
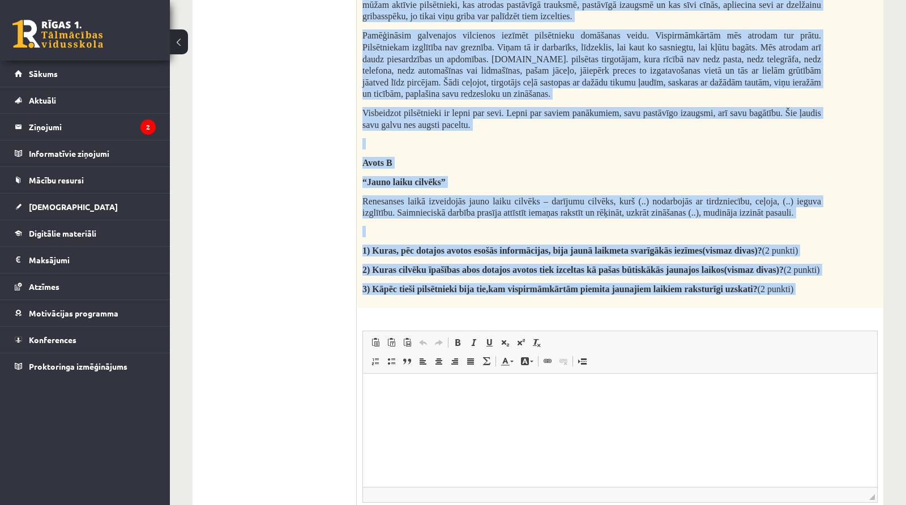
scroll to position [366, 0]
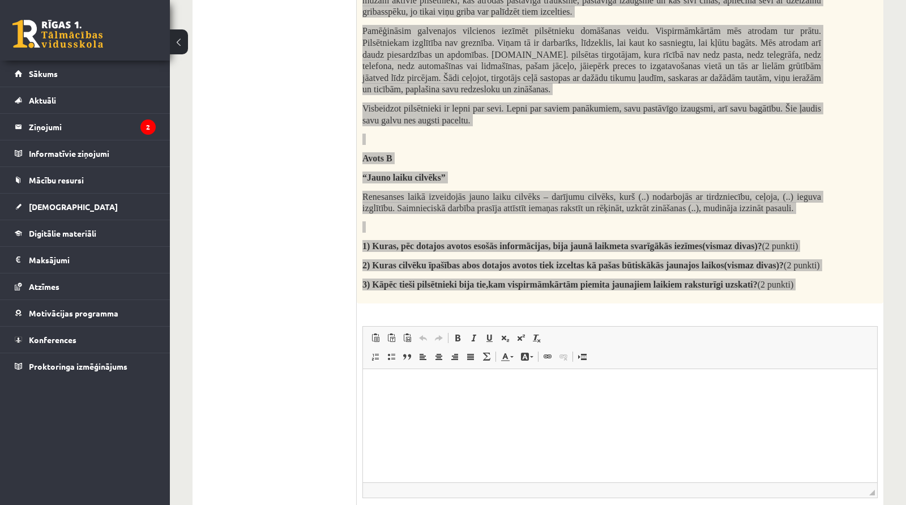
click at [492, 394] on html at bounding box center [620, 386] width 514 height 35
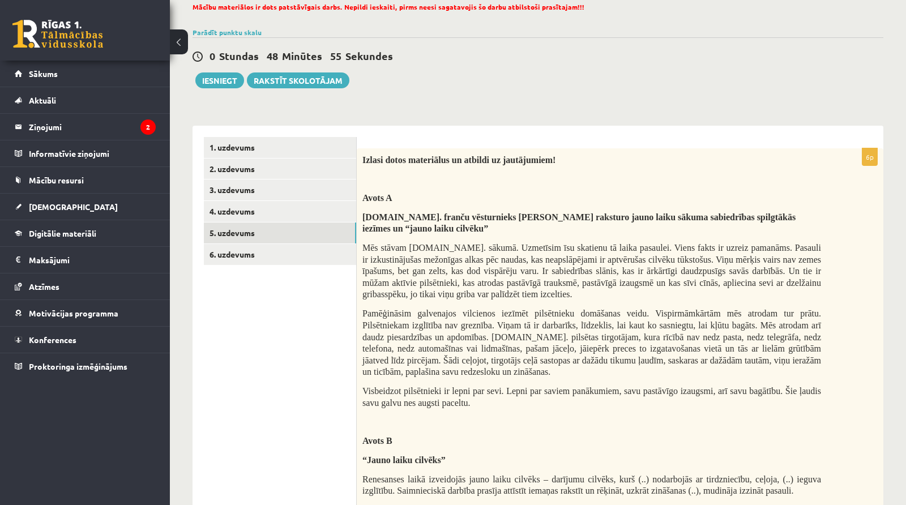
scroll to position [84, 0]
click at [288, 255] on link "6. uzdevums" at bounding box center [280, 253] width 152 height 21
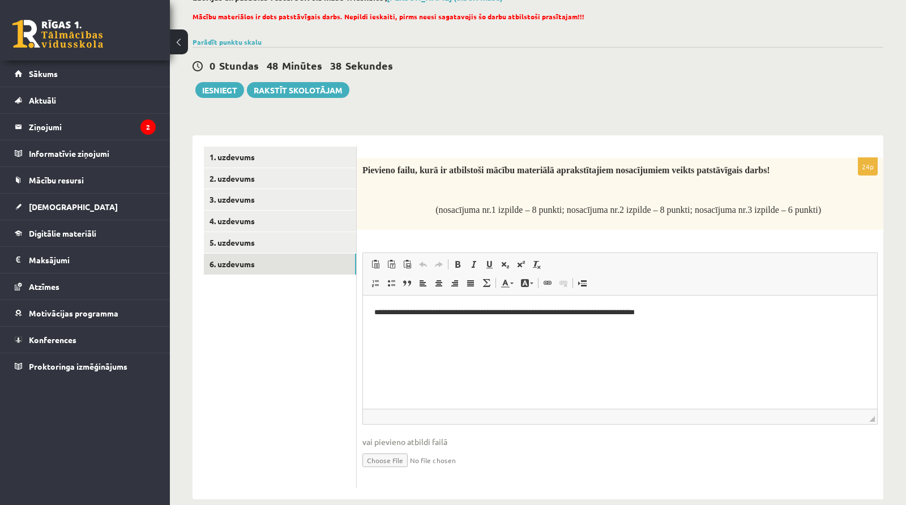
scroll to position [91, 0]
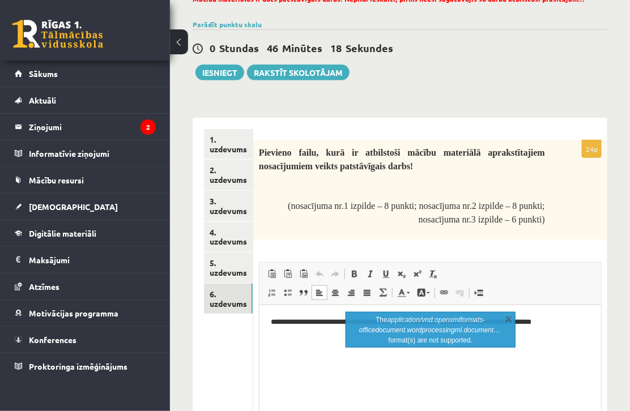
click at [397, 352] on html "**********" at bounding box center [429, 328] width 341 height 46
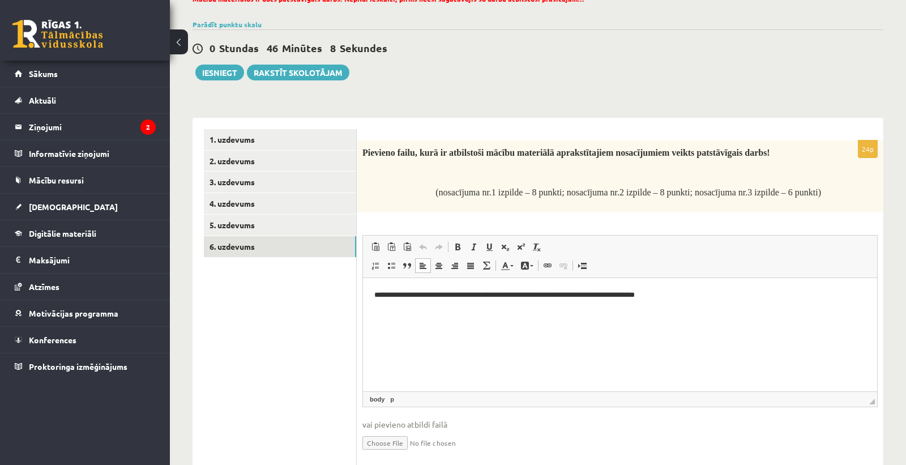
click at [392, 404] on input "file" at bounding box center [619, 441] width 515 height 23
click at [401, 404] on input "file" at bounding box center [619, 441] width 515 height 23
click at [404, 404] on input "file" at bounding box center [619, 441] width 515 height 23
drag, startPoint x: 717, startPoint y: 293, endPoint x: 373, endPoint y: 297, distance: 344.3
click at [373, 297] on html "**********" at bounding box center [620, 295] width 514 height 35
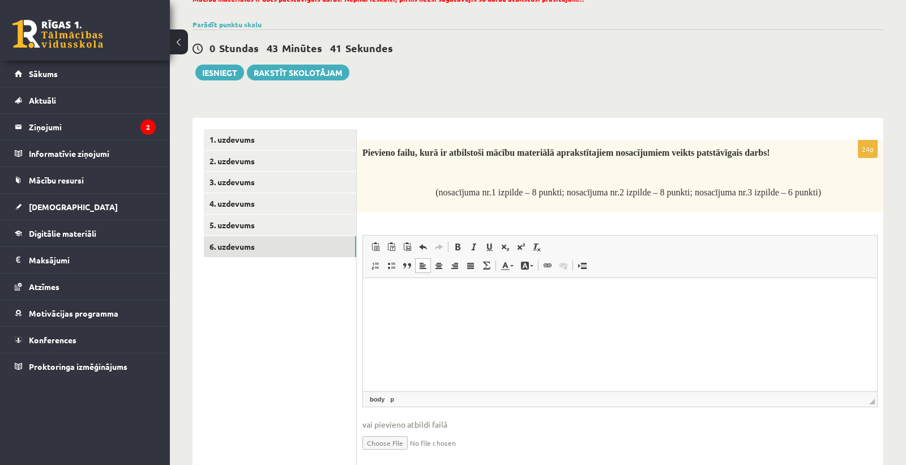
click at [396, 404] on input "file" at bounding box center [619, 441] width 515 height 23
click at [385, 404] on input "file" at bounding box center [619, 441] width 515 height 23
type input "**********"
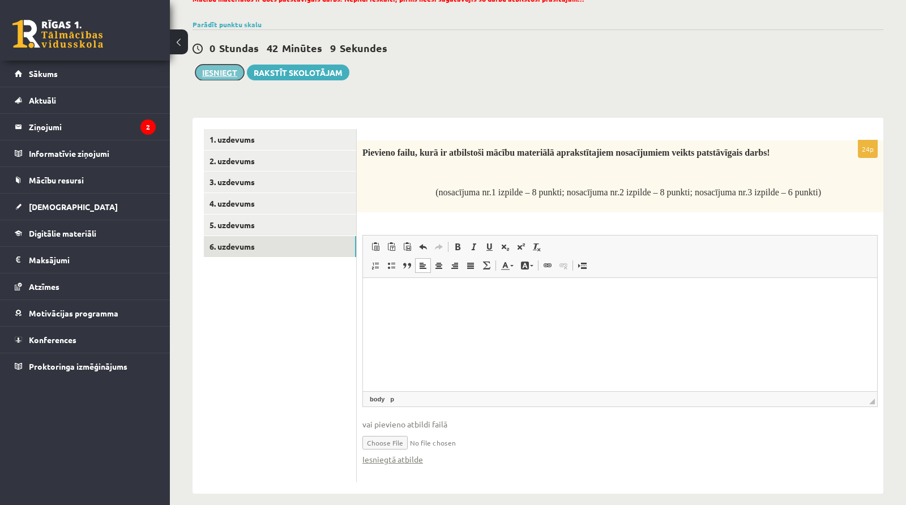
click at [214, 71] on button "Iesniegt" at bounding box center [219, 73] width 49 height 16
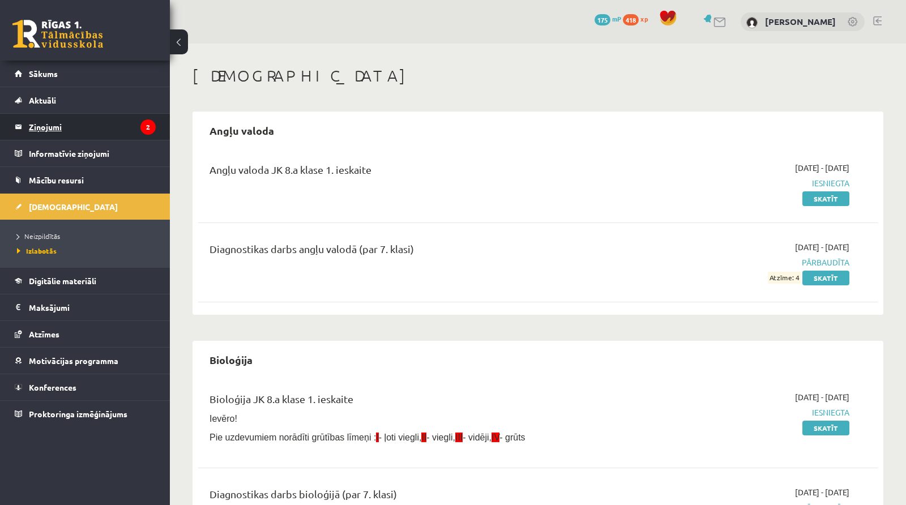
click at [138, 117] on legend "Ziņojumi 2" at bounding box center [92, 127] width 127 height 26
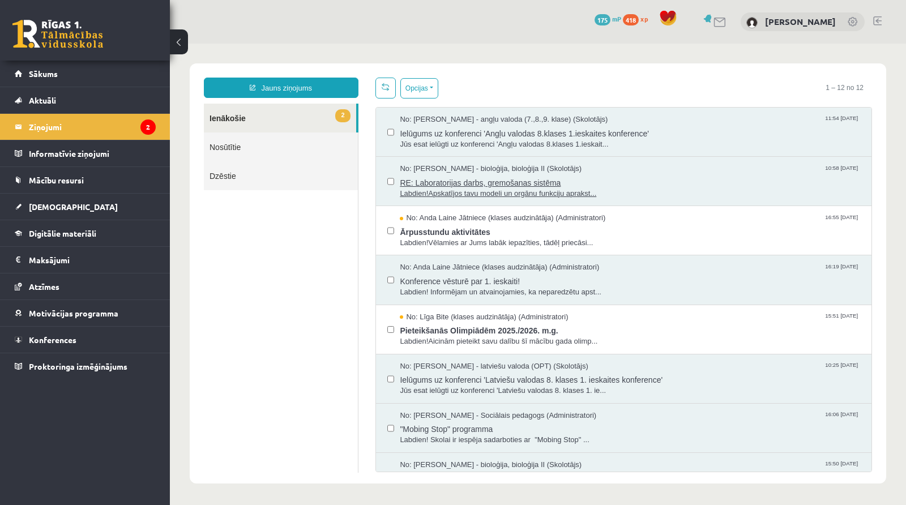
click at [439, 166] on span "No: Elza Saulīte - bioloģija, bioloģija II (Skolotājs)" at bounding box center [491, 169] width 182 height 11
